Goal: Check status: Check status

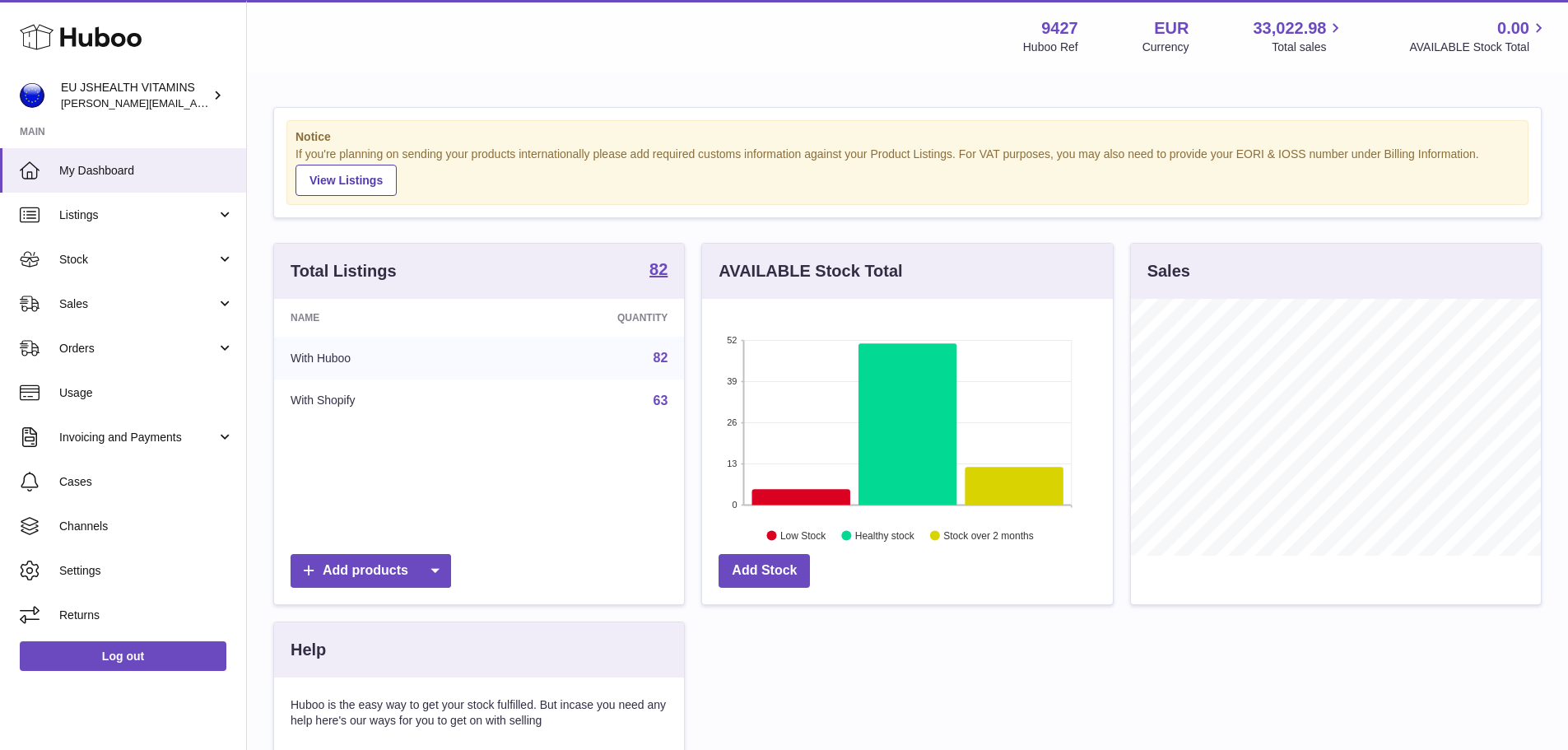
scroll to position [257, 411]
click at [136, 262] on span "Stock" at bounding box center [138, 259] width 157 height 16
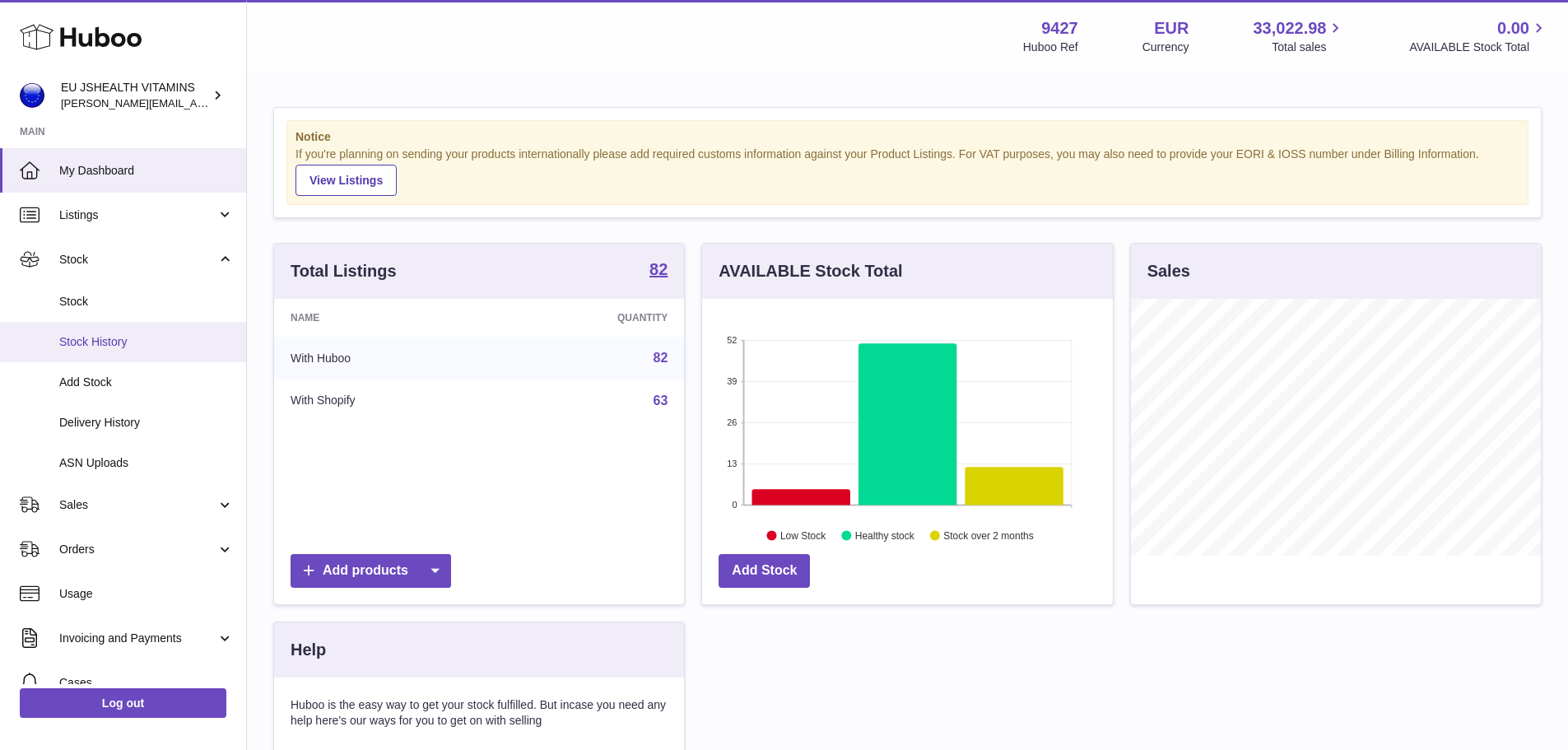
click at [86, 322] on link "Stock History" at bounding box center [123, 342] width 246 height 40
click at [96, 288] on link "Stock" at bounding box center [123, 302] width 246 height 40
click at [91, 307] on span "Stock" at bounding box center [146, 301] width 175 height 16
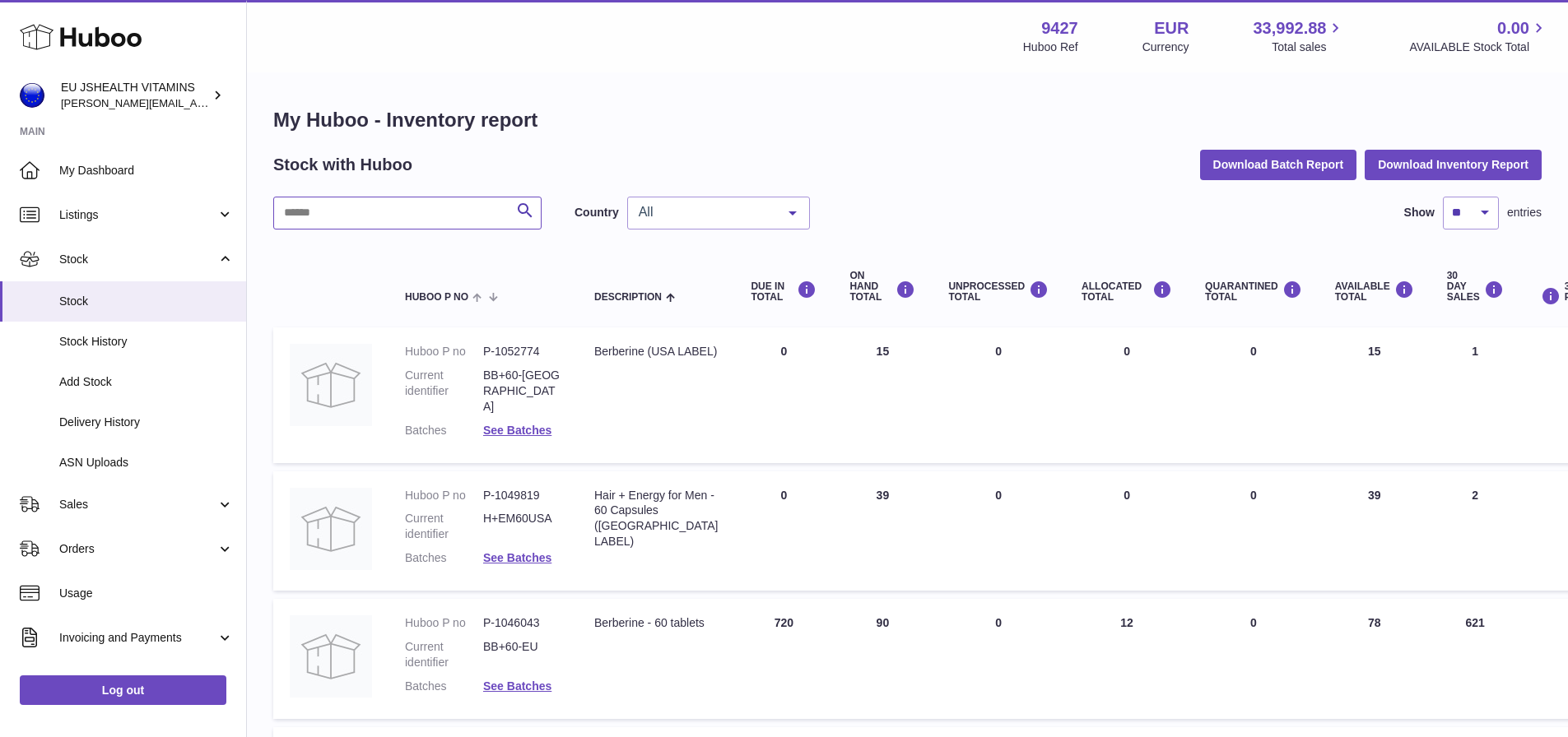
click at [388, 210] on input "text" at bounding box center [407, 213] width 268 height 33
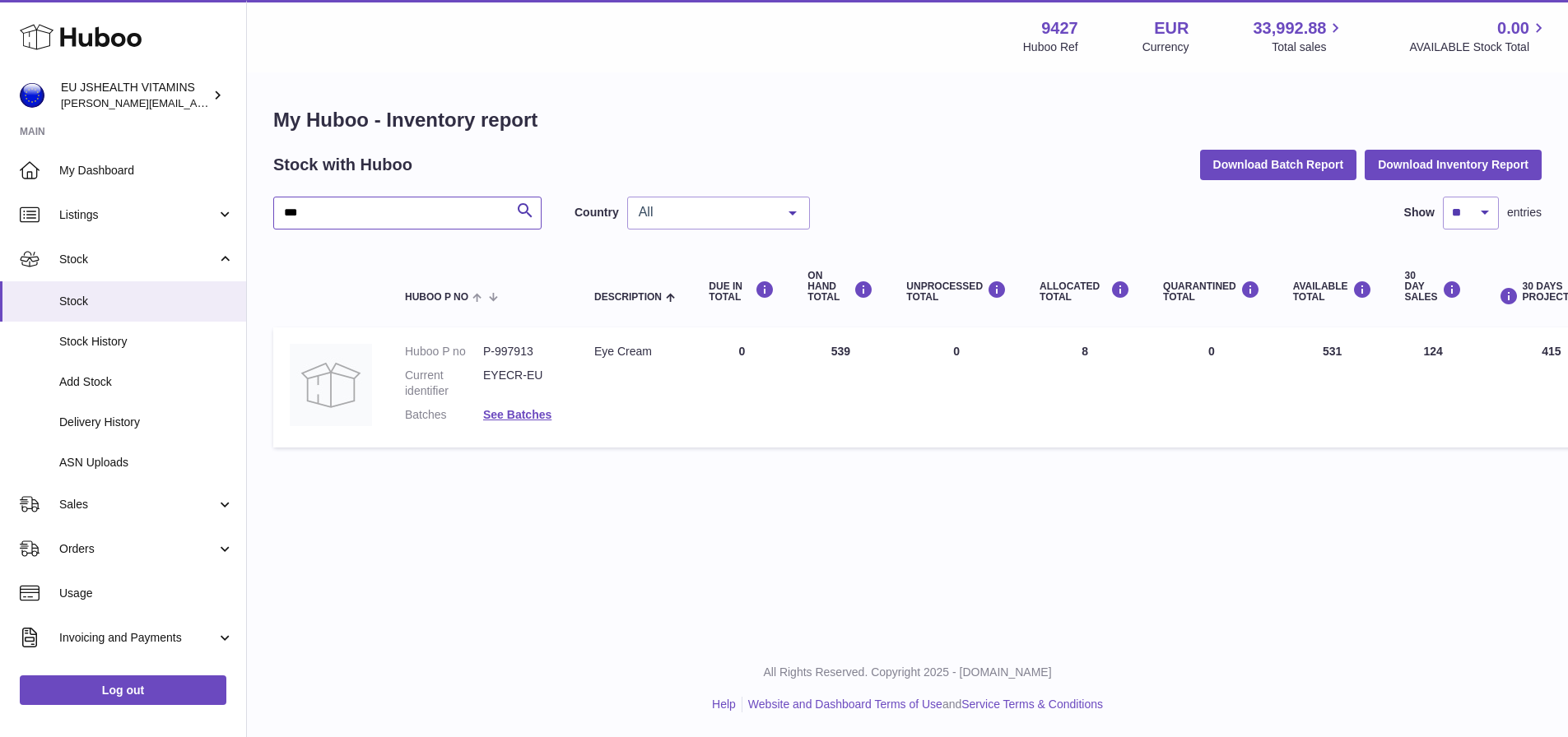
type input "***"
